Goal: Information Seeking & Learning: Learn about a topic

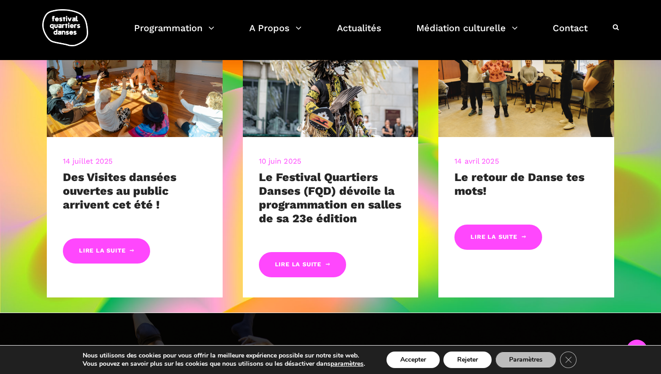
scroll to position [441, 0]
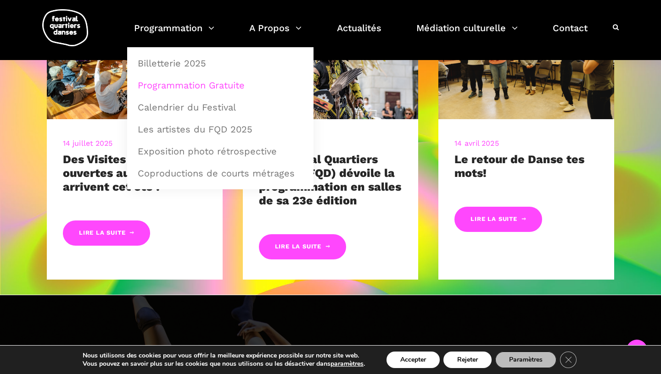
click at [171, 84] on link "Programmation Gratuite" at bounding box center [220, 85] width 176 height 21
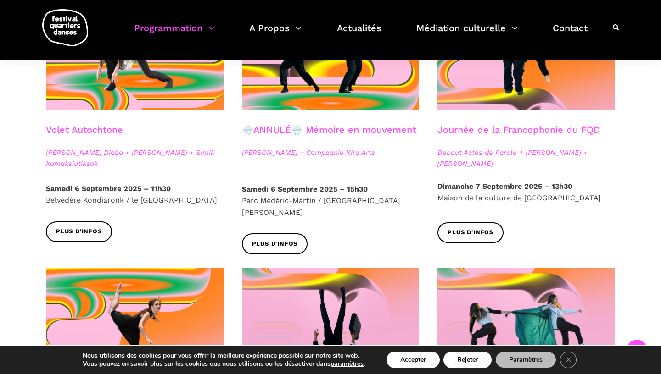
scroll to position [560, 0]
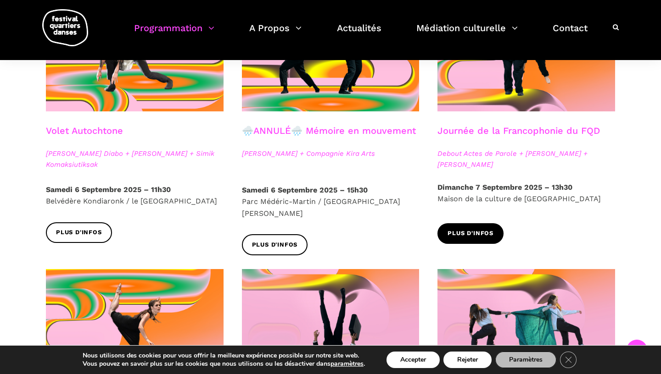
click at [474, 238] on span "Plus d'infos" at bounding box center [470, 234] width 46 height 10
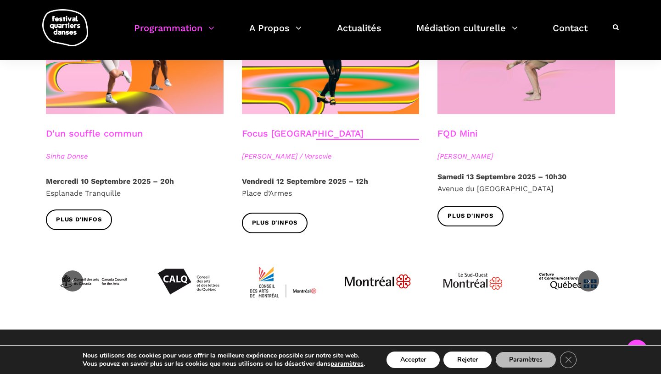
scroll to position [1091, 0]
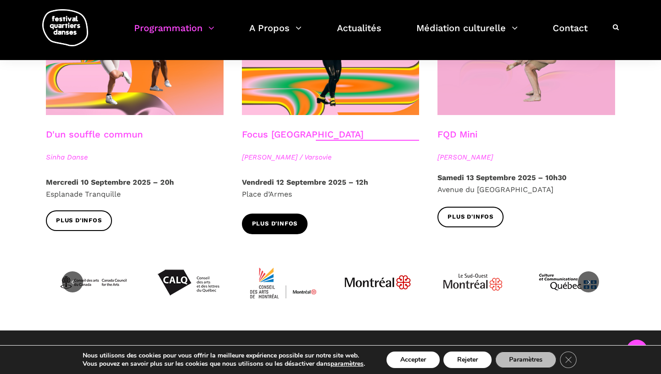
click at [260, 219] on span "Plus d'infos" at bounding box center [275, 224] width 46 height 10
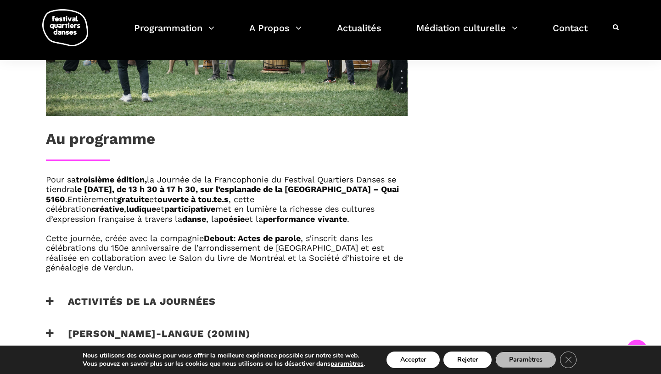
scroll to position [464, 0]
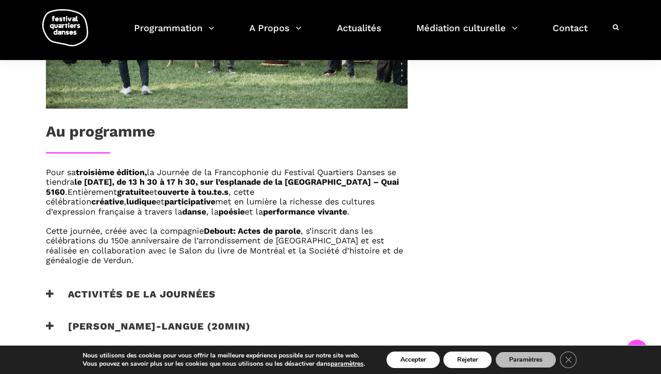
click at [182, 293] on h3 "Activités de la journées" at bounding box center [131, 300] width 170 height 23
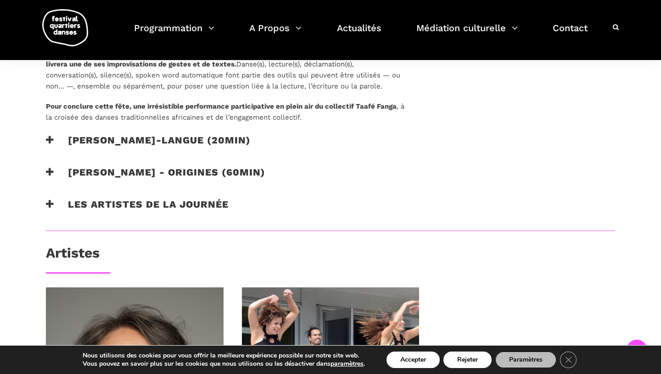
scroll to position [785, 0]
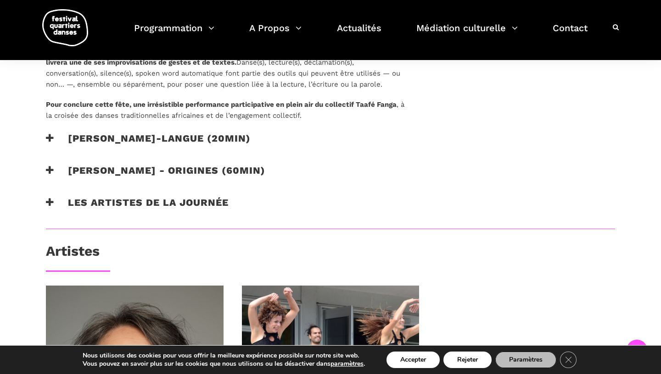
click at [134, 168] on h3 "[PERSON_NAME] - origines (60min)" at bounding box center [155, 176] width 219 height 23
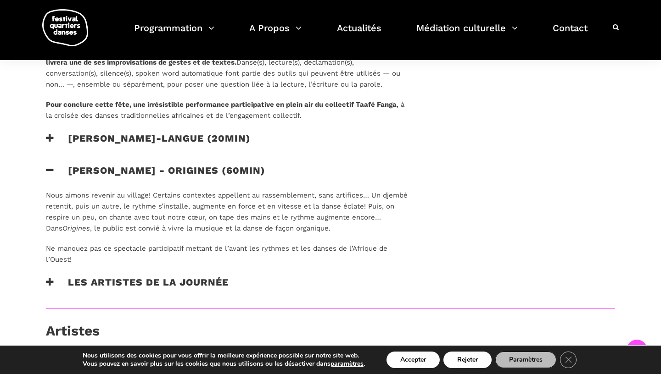
scroll to position [787, 0]
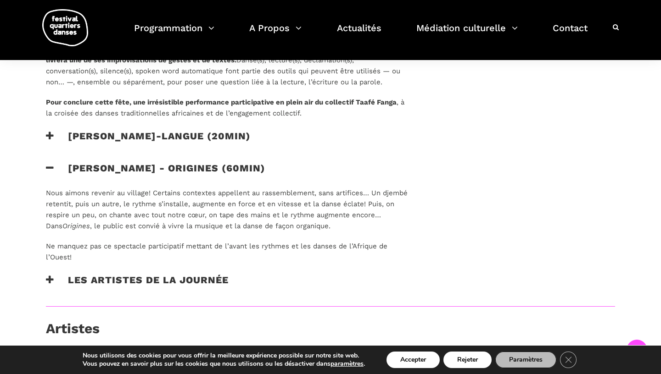
click at [103, 277] on h3 "Les artistes de la journée" at bounding box center [137, 285] width 183 height 23
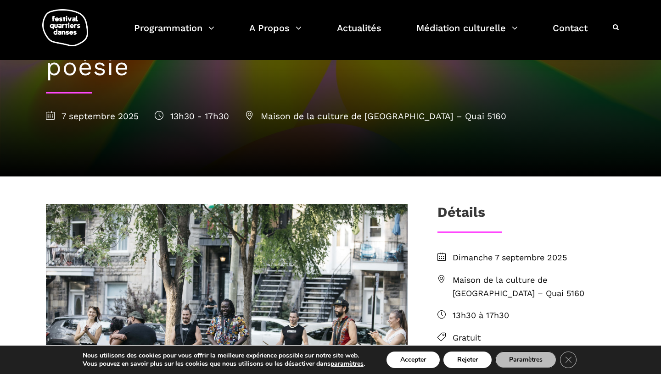
scroll to position [0, 0]
